Goal: Find specific page/section: Find specific page/section

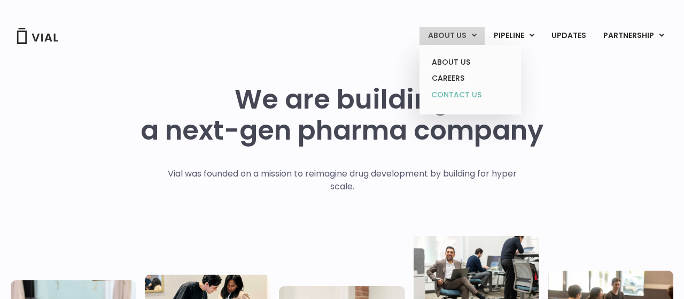
click at [456, 92] on link "CONTACT US" at bounding box center [470, 95] width 94 height 17
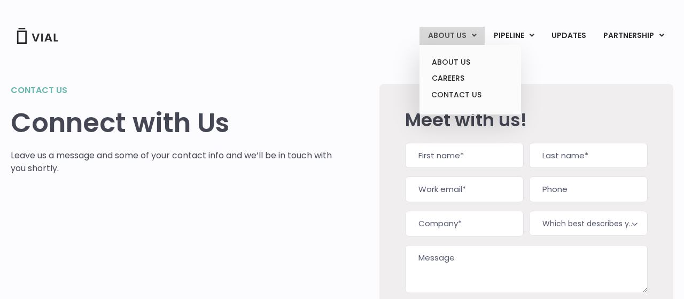
click at [477, 34] on icon at bounding box center [474, 35] width 5 height 7
click at [466, 65] on link "ABOUT US" at bounding box center [470, 62] width 94 height 17
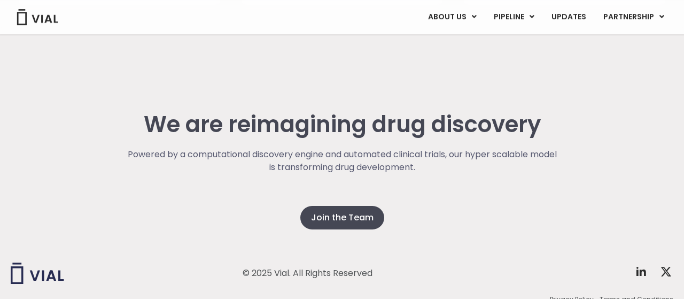
scroll to position [2780, 0]
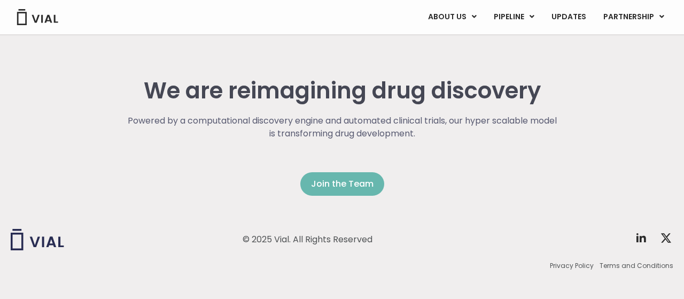
click at [319, 184] on span "Join the Team" at bounding box center [342, 183] width 63 height 13
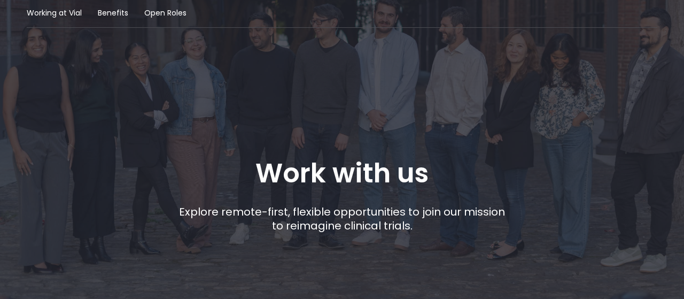
scroll to position [111, 0]
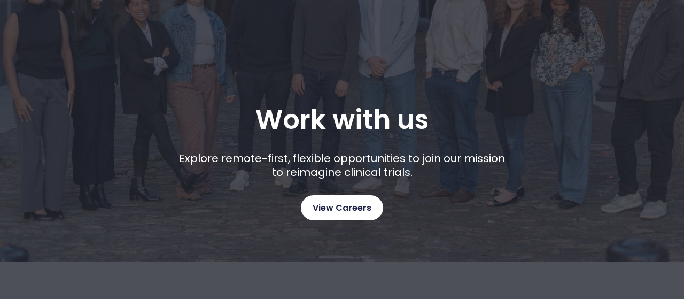
drag, startPoint x: 342, startPoint y: 205, endPoint x: 335, endPoint y: 197, distance: 10.3
click at [340, 203] on span "View Careers" at bounding box center [342, 208] width 59 height 14
click at [360, 203] on span "View Careers" at bounding box center [342, 208] width 59 height 14
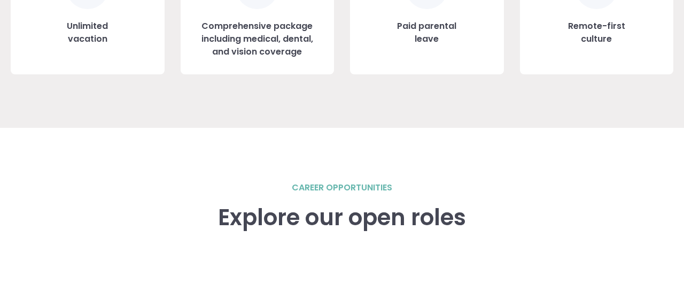
scroll to position [1185, 0]
